Goal: Information Seeking & Learning: Learn about a topic

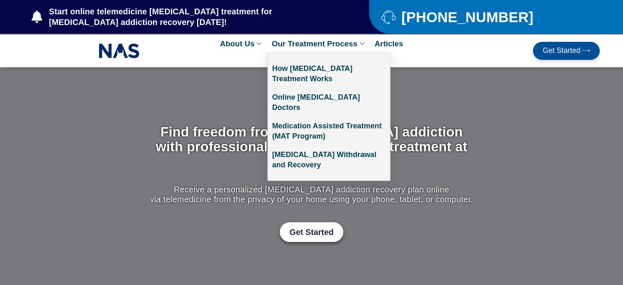
click at [344, 42] on link "Our Treatment Process" at bounding box center [318, 43] width 103 height 18
click at [344, 95] on link "Online [MEDICAL_DATA] Doctors" at bounding box center [329, 102] width 122 height 29
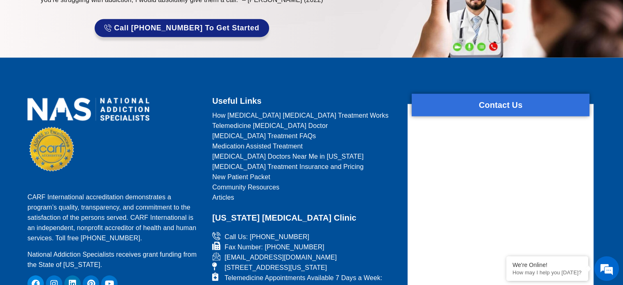
scroll to position [1608, 0]
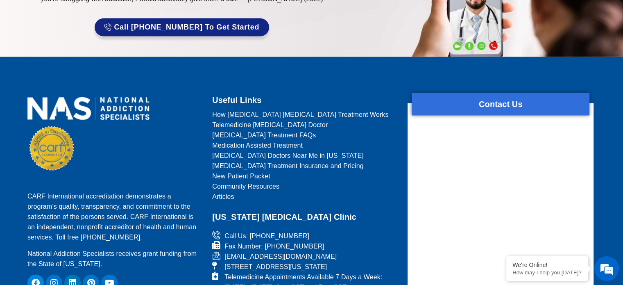
click at [255, 130] on span "[MEDICAL_DATA] Treatment FAQs" at bounding box center [264, 135] width 104 height 10
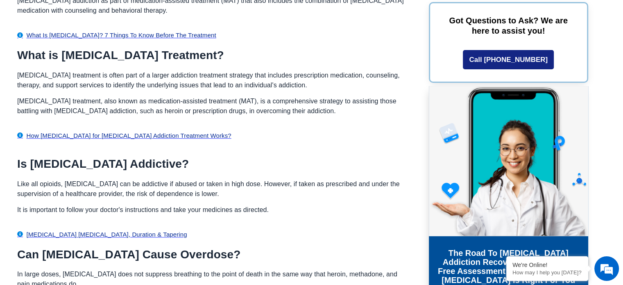
scroll to position [525, 0]
